Goal: Check status: Check status

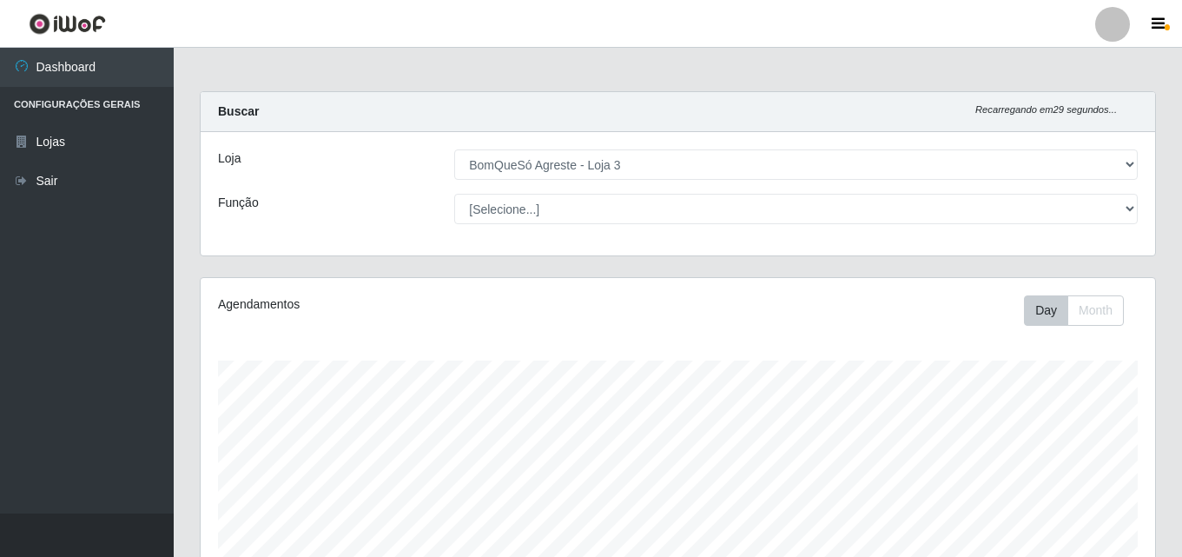
select select "215"
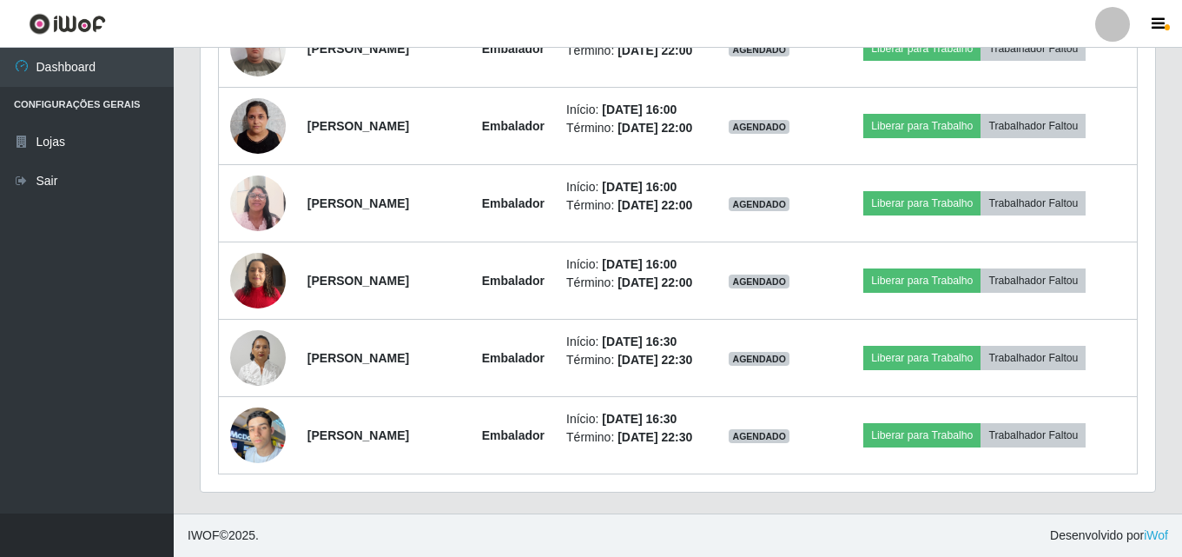
scroll to position [1101, 0]
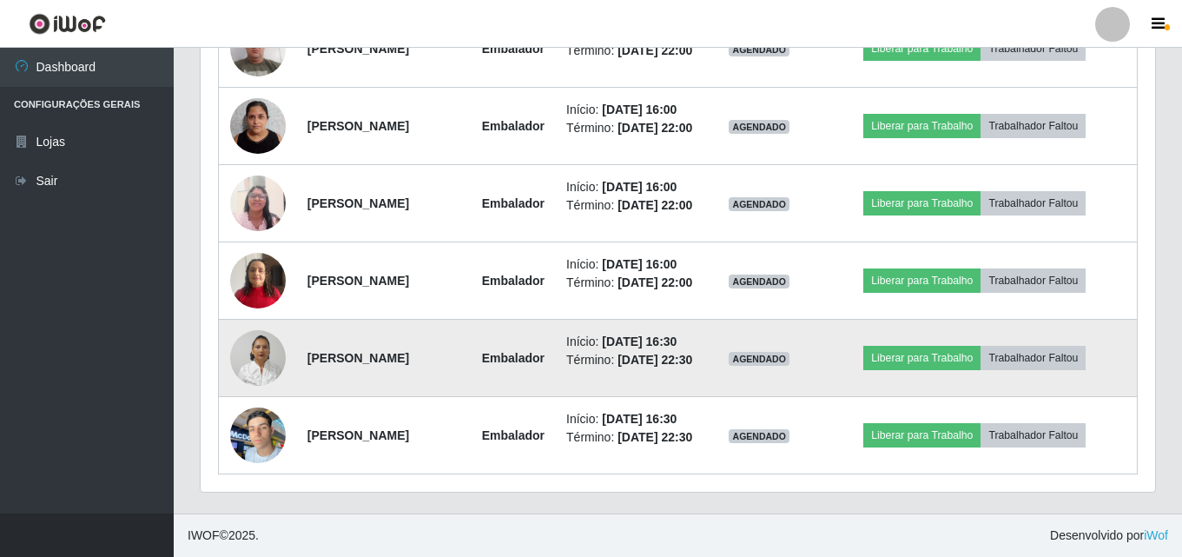
click at [252, 324] on img at bounding box center [258, 358] width 56 height 74
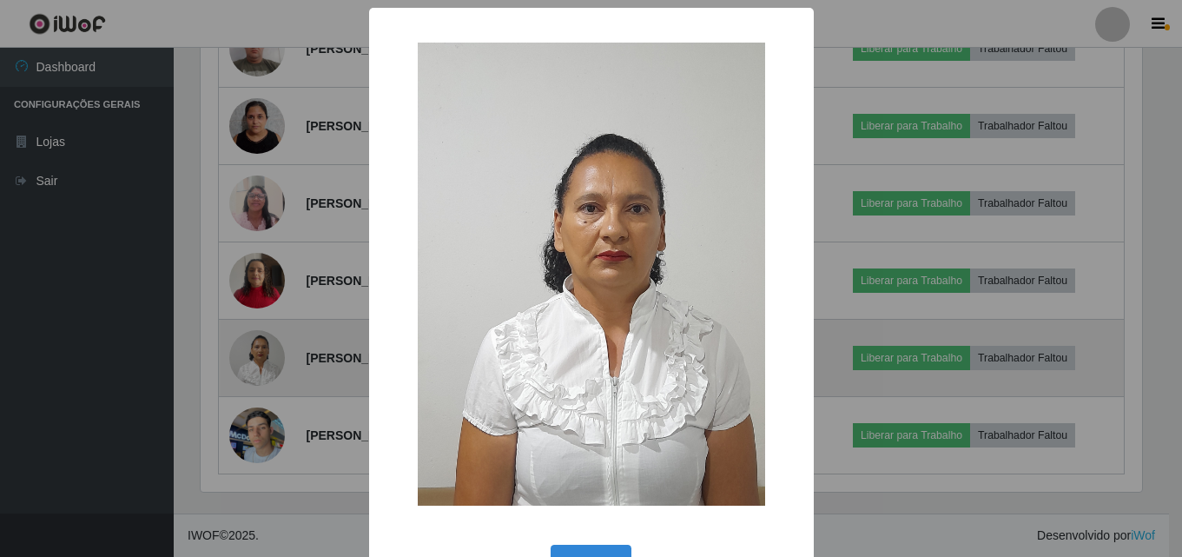
scroll to position [361, 946]
click at [252, 324] on div "× OK Cancel" at bounding box center [593, 278] width 1187 height 557
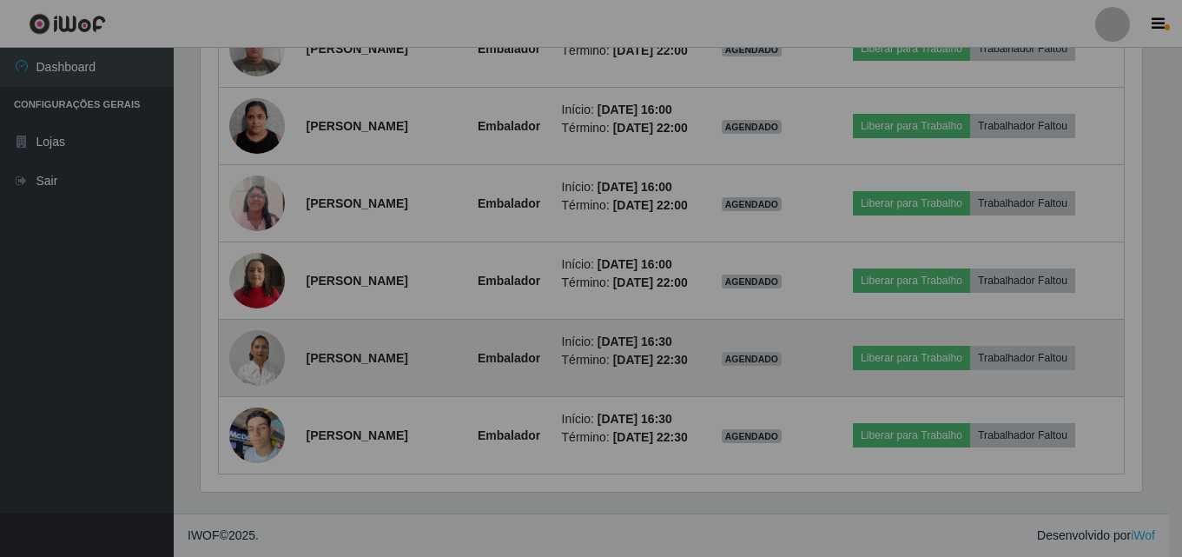
scroll to position [361, 955]
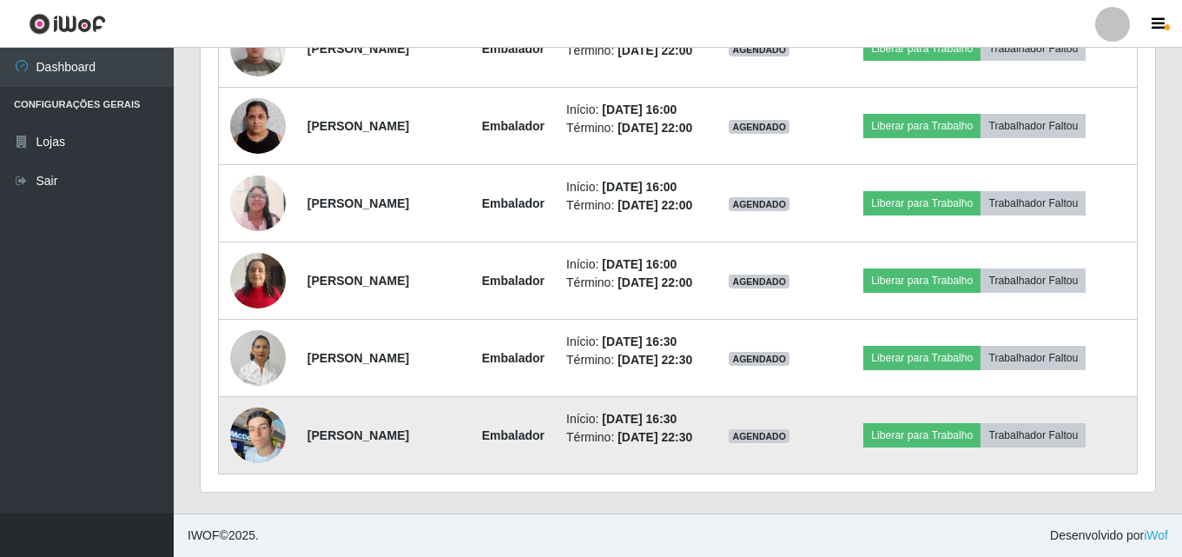
click at [253, 431] on img at bounding box center [258, 435] width 56 height 74
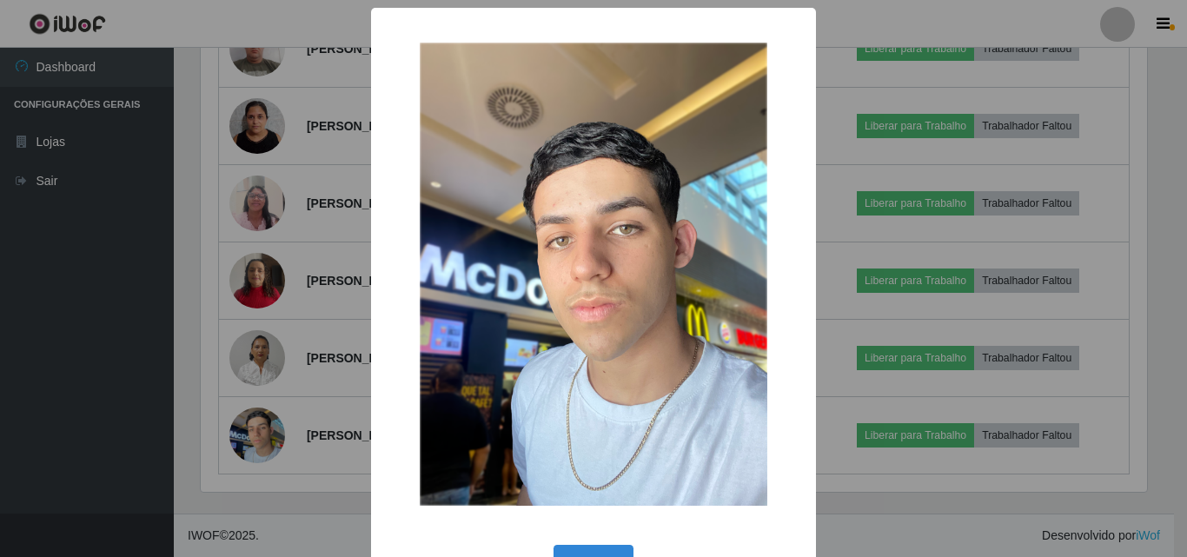
click at [260, 344] on div "× OK Cancel" at bounding box center [593, 278] width 1187 height 557
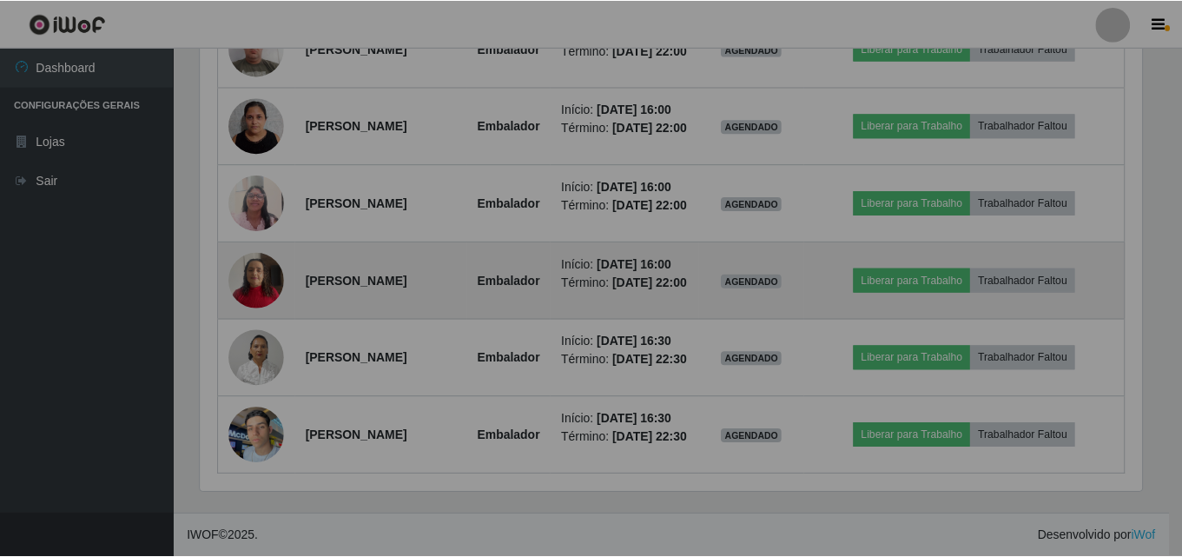
scroll to position [361, 955]
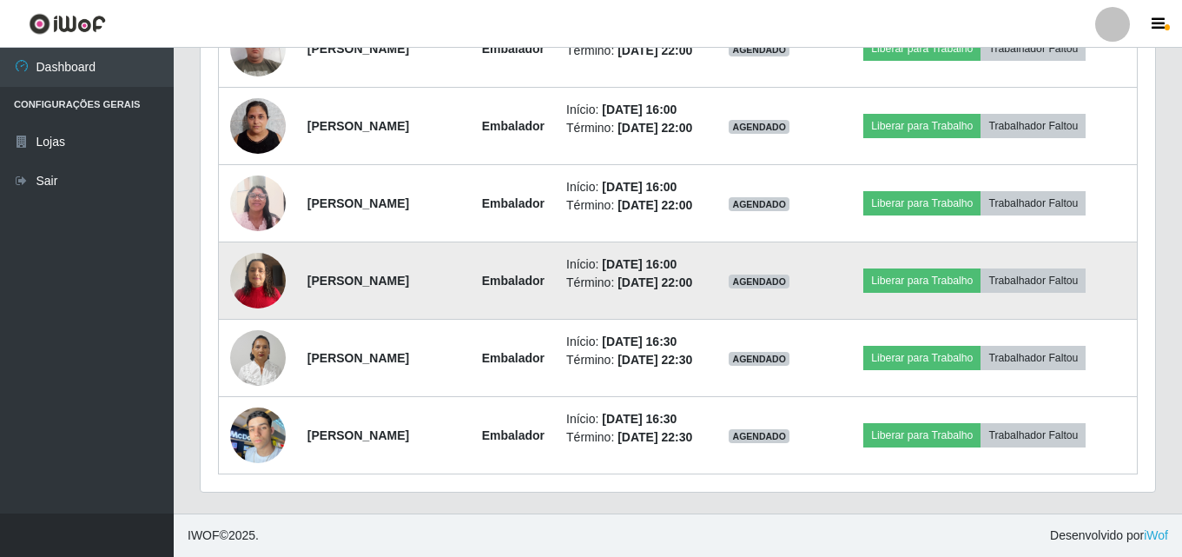
click at [277, 257] on img at bounding box center [258, 280] width 56 height 74
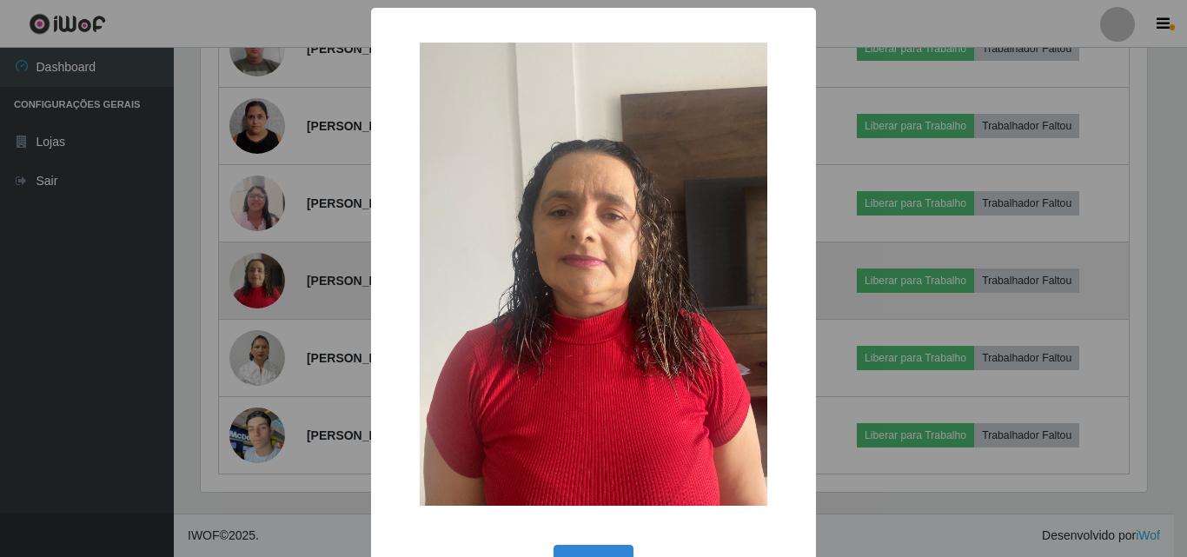
click at [277, 257] on div "× OK Cancel" at bounding box center [593, 278] width 1187 height 557
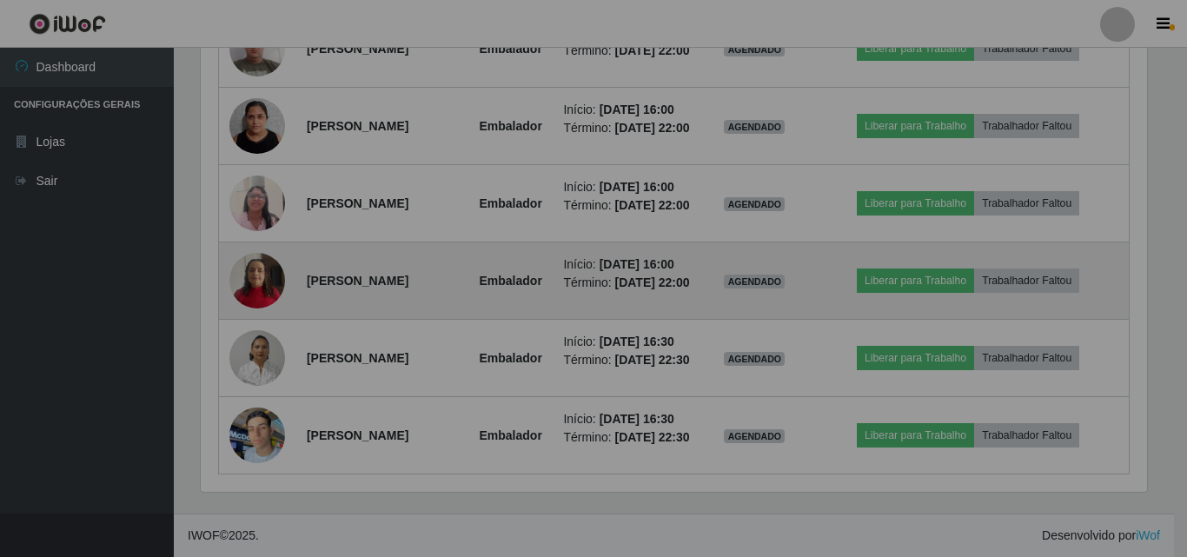
scroll to position [361, 955]
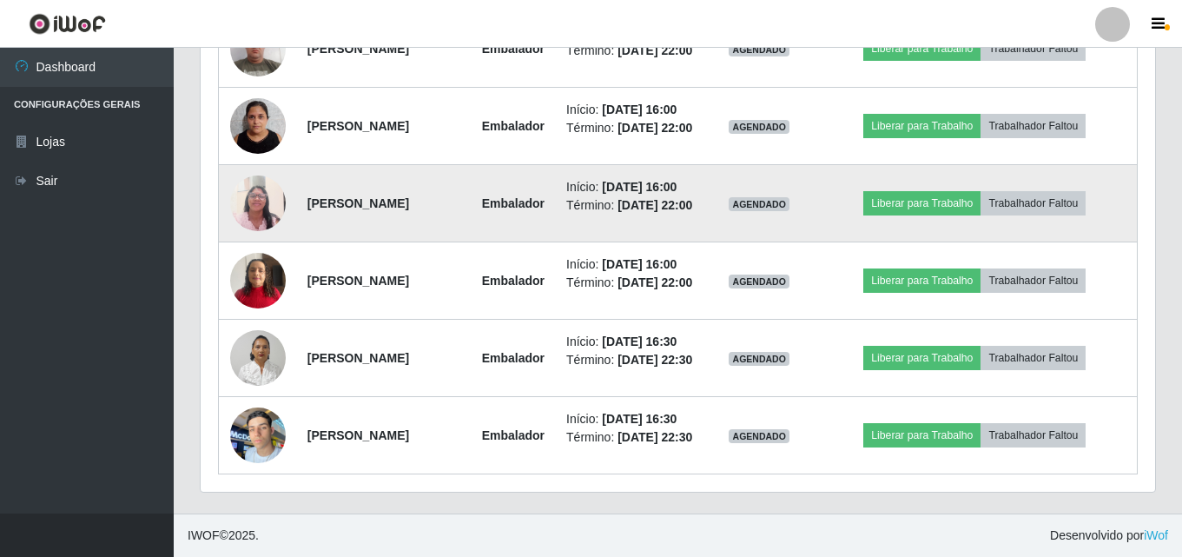
click at [271, 169] on img at bounding box center [258, 203] width 56 height 74
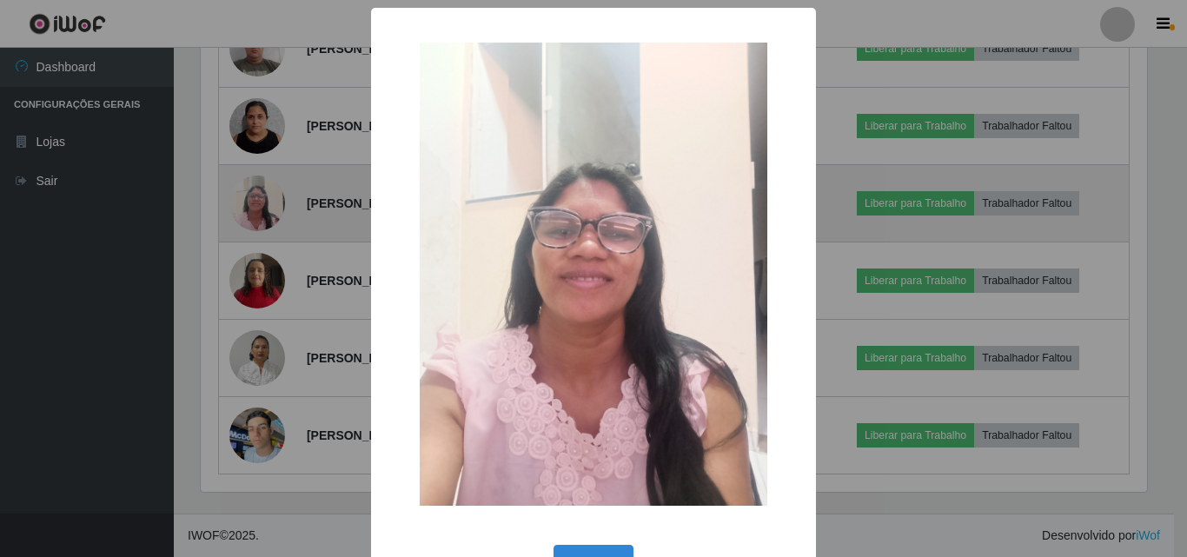
click at [271, 169] on div "× OK Cancel" at bounding box center [593, 278] width 1187 height 557
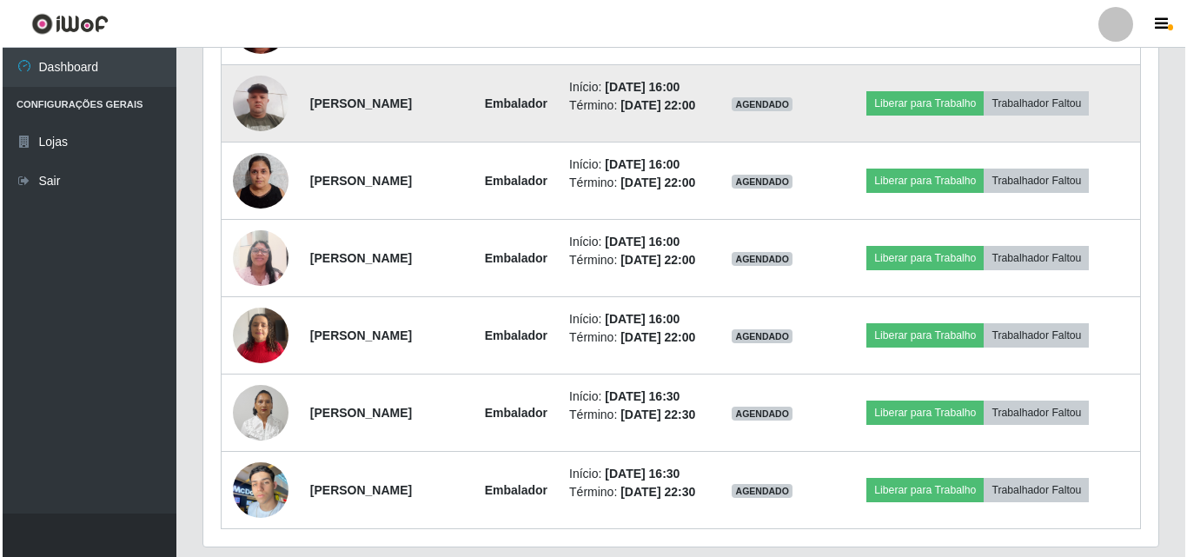
scroll to position [927, 0]
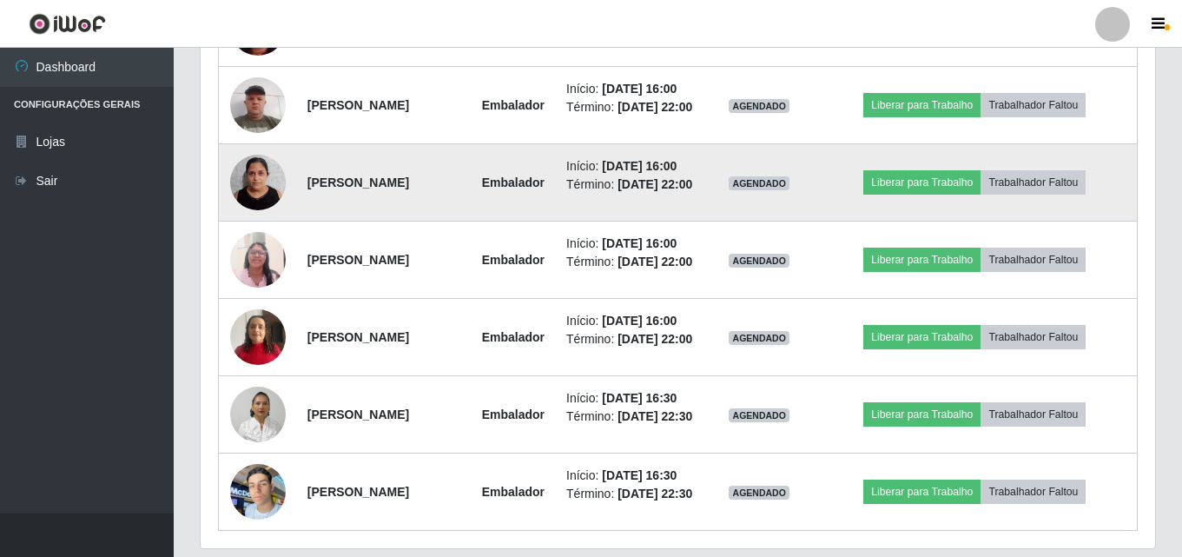
click at [268, 219] on img at bounding box center [258, 182] width 56 height 74
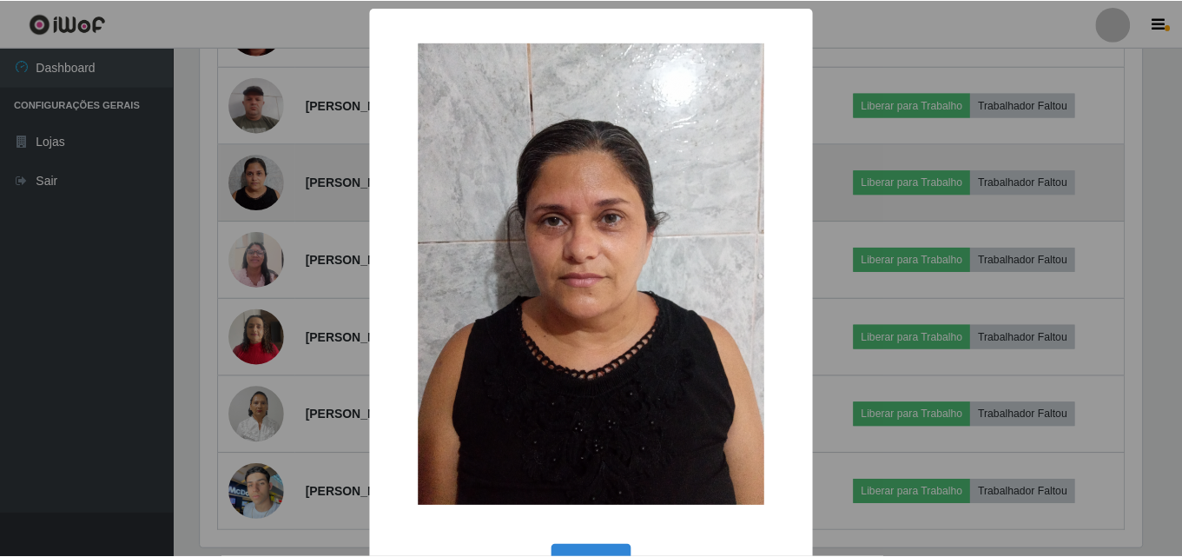
scroll to position [361, 946]
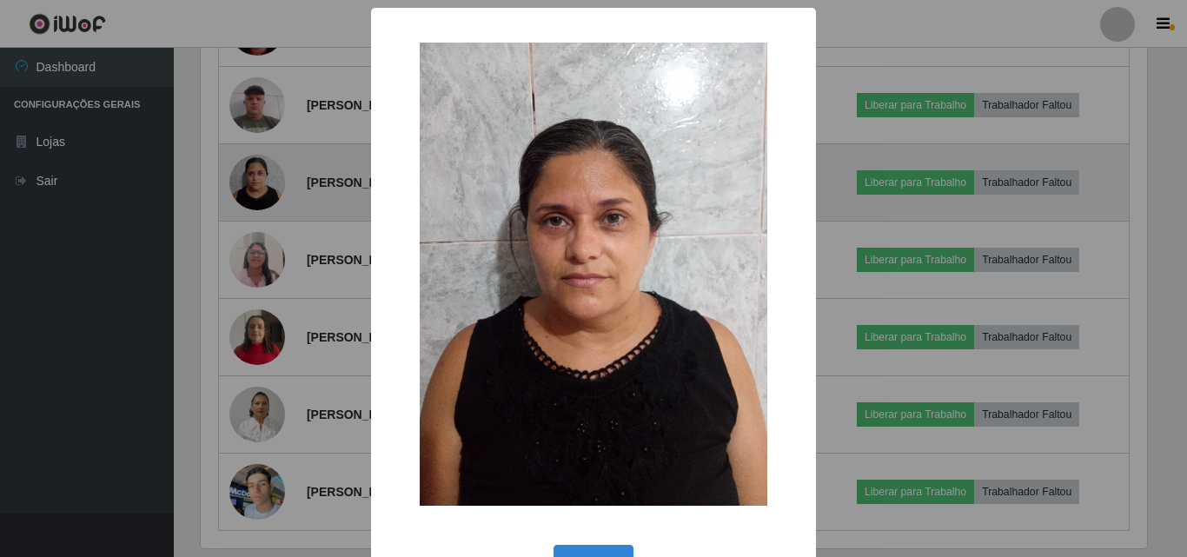
click at [268, 230] on div "× OK Cancel" at bounding box center [593, 278] width 1187 height 557
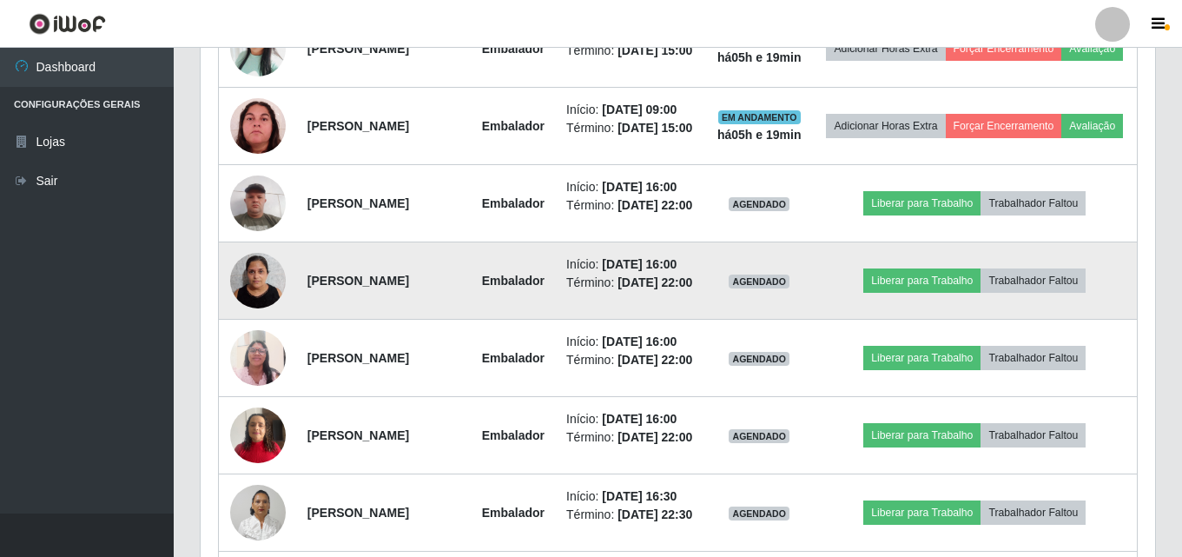
scroll to position [753, 0]
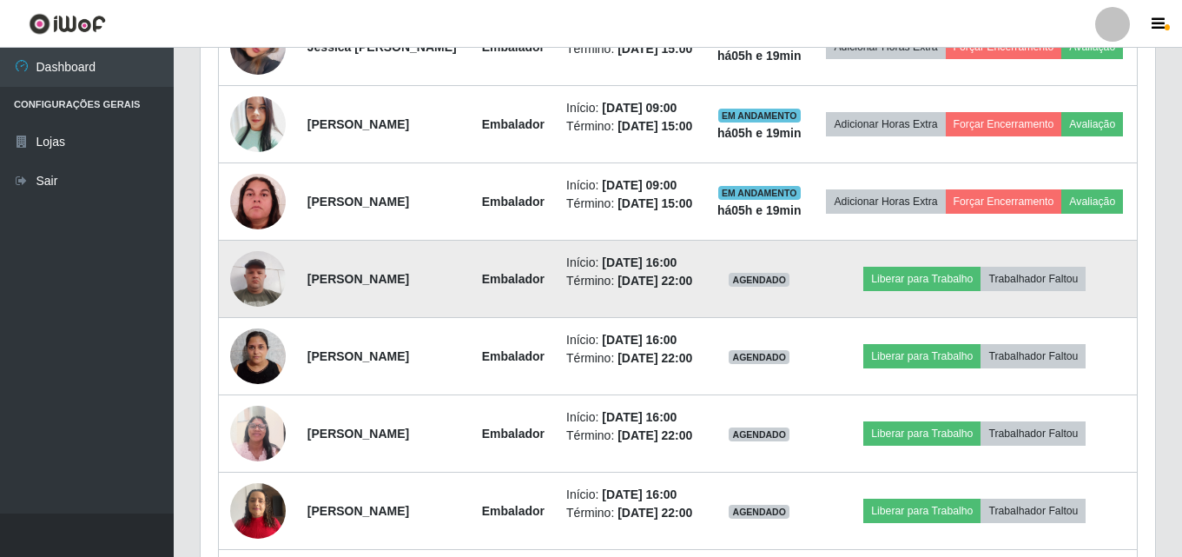
click at [252, 315] on img at bounding box center [258, 279] width 56 height 74
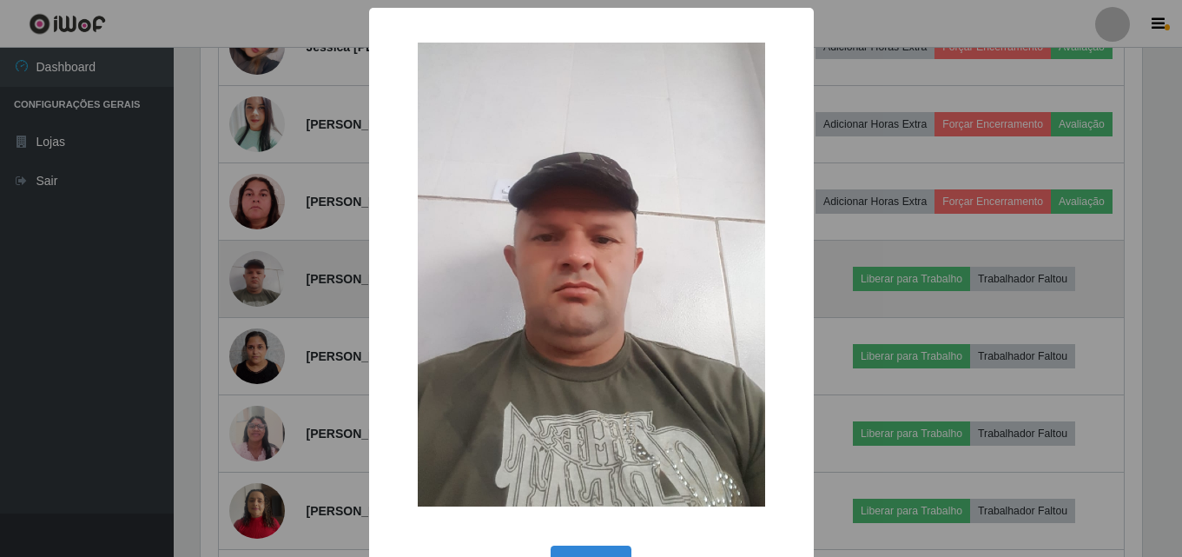
scroll to position [361, 946]
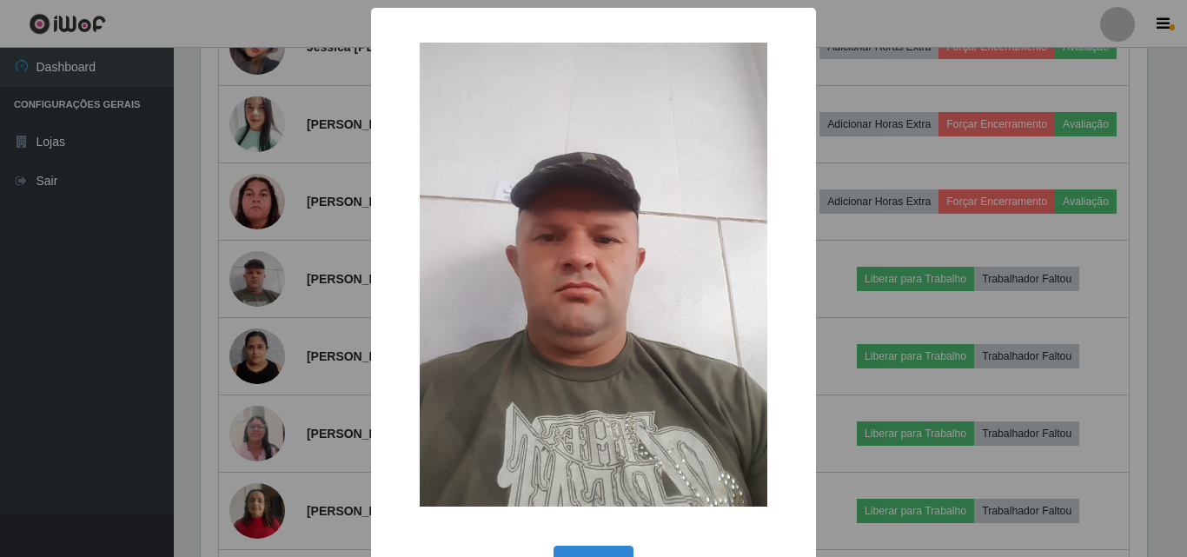
click at [268, 286] on div "× OK Cancel" at bounding box center [593, 278] width 1187 height 557
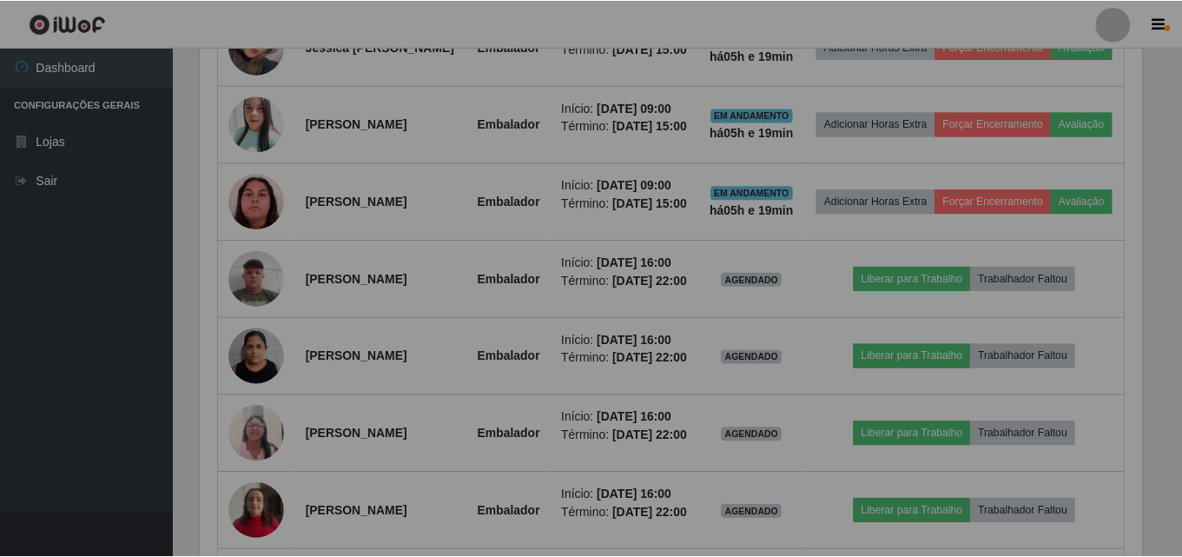
scroll to position [0, 0]
